Goal: Task Accomplishment & Management: Use online tool/utility

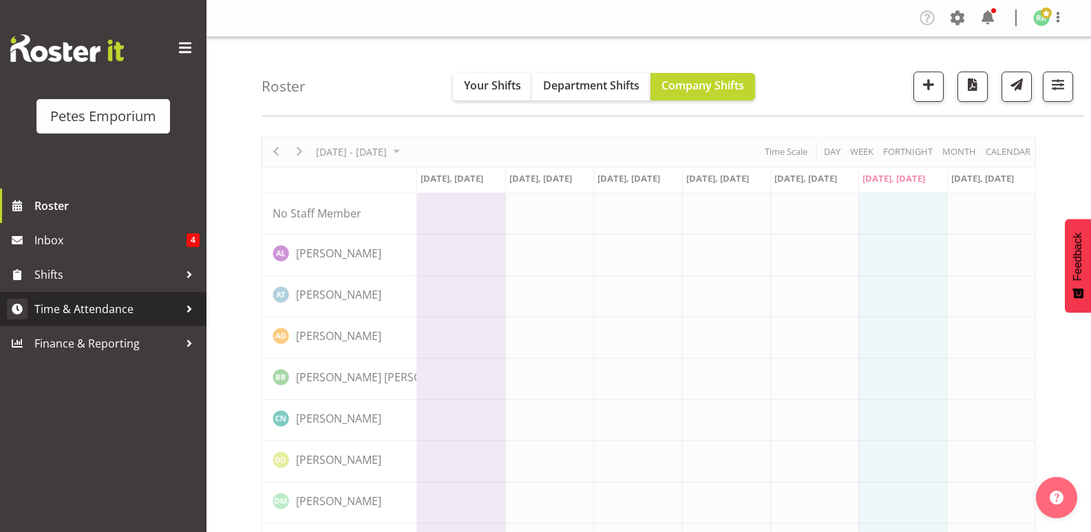
click at [108, 314] on span "Time & Attendance" at bounding box center [106, 309] width 144 height 21
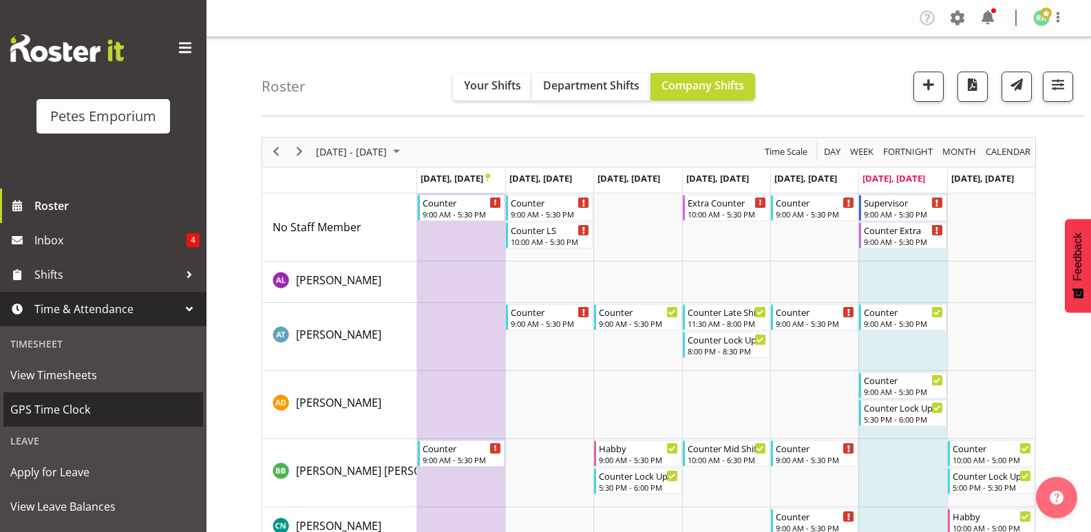
click at [67, 411] on span "GPS Time Clock" at bounding box center [103, 409] width 186 height 21
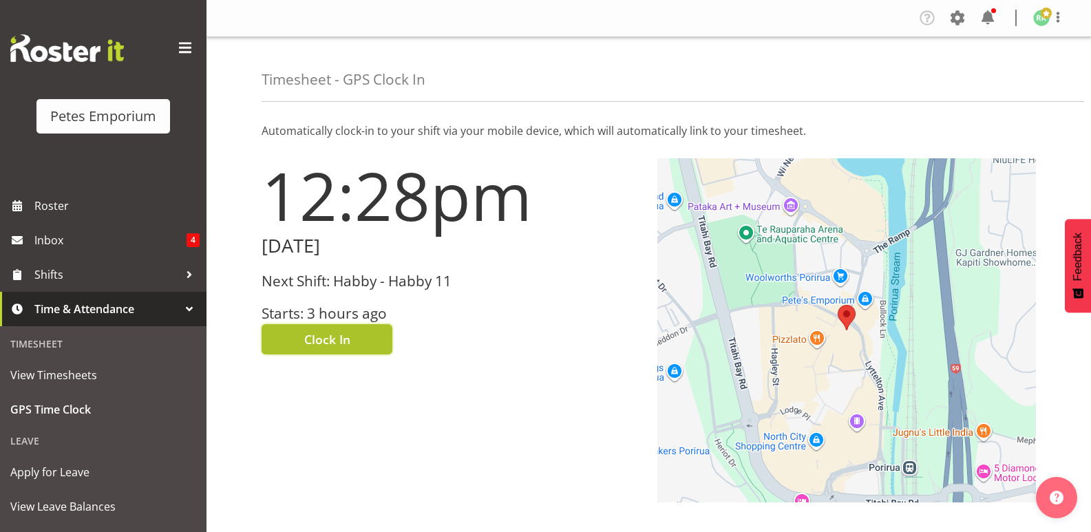
click at [349, 341] on span "Clock In" at bounding box center [327, 339] width 46 height 18
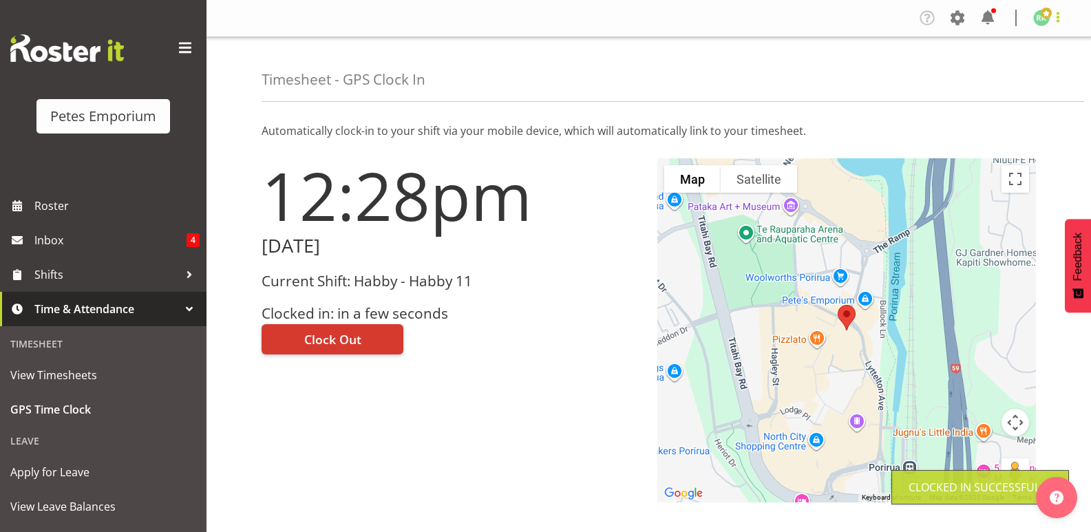
click at [1058, 21] on span at bounding box center [1057, 17] width 17 height 17
click at [999, 78] on link "Log Out" at bounding box center [1000, 72] width 132 height 25
